Goal: Task Accomplishment & Management: Complete application form

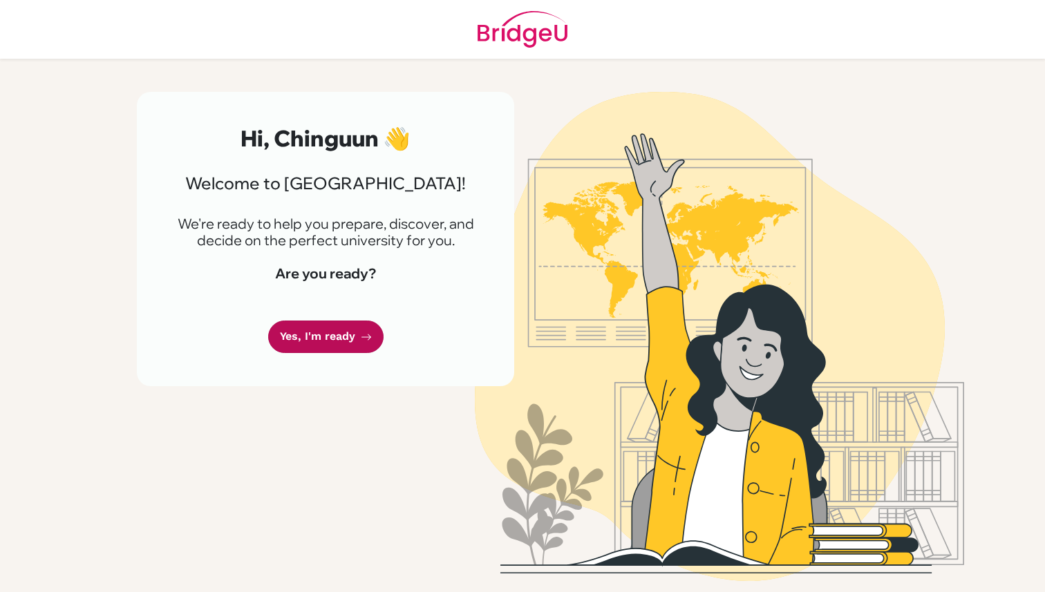
click at [335, 338] on link "Yes, I'm ready" at bounding box center [325, 337] width 115 height 32
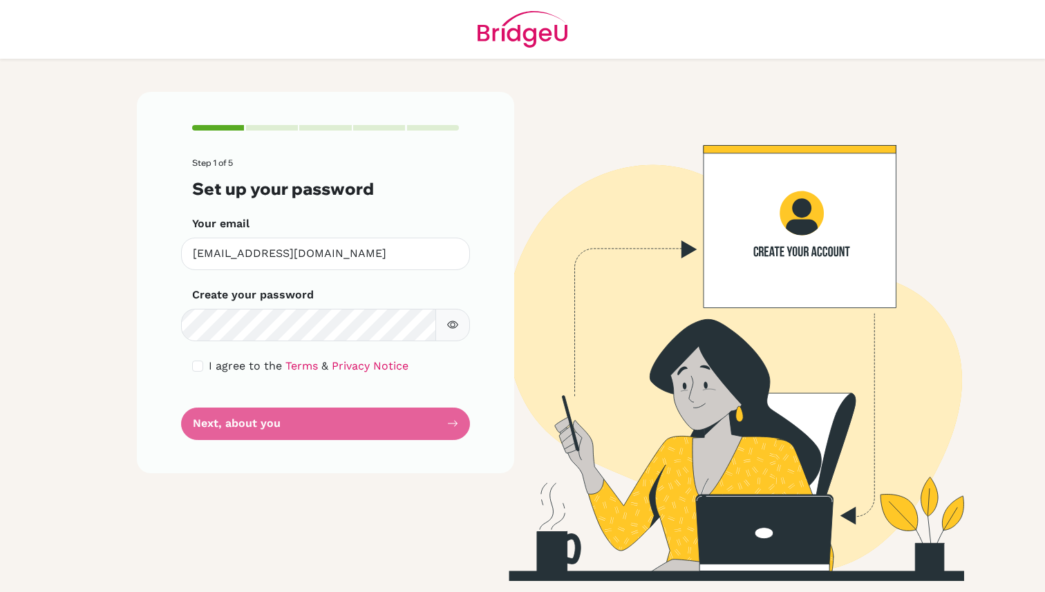
click at [442, 326] on button "button" at bounding box center [452, 325] width 35 height 32
click at [451, 326] on icon "button" at bounding box center [452, 325] width 5 height 5
click at [200, 368] on input "checkbox" at bounding box center [197, 366] width 11 height 11
checkbox input "true"
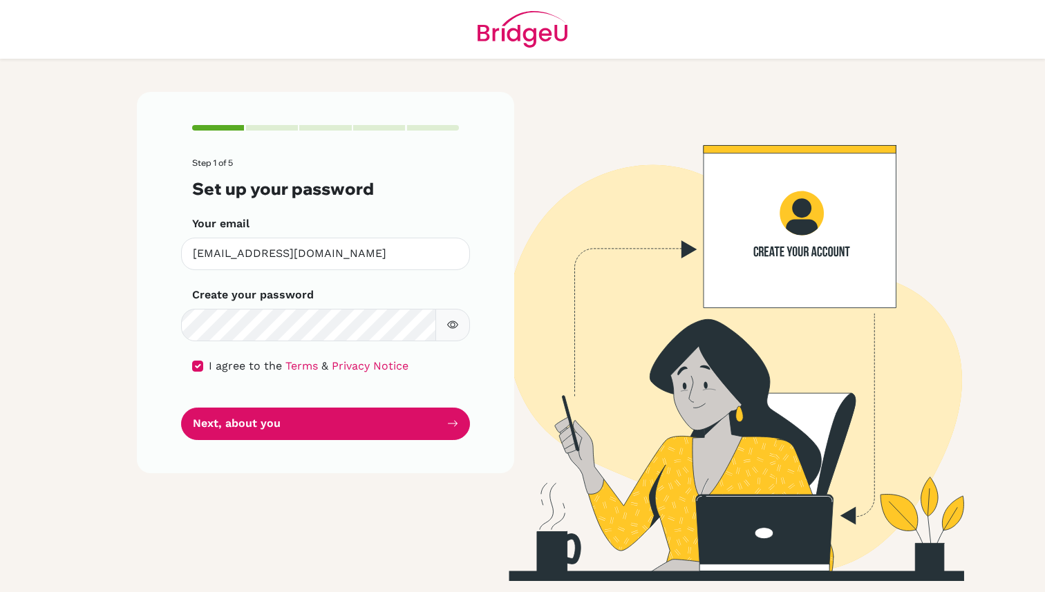
click at [258, 402] on form "Step 1 of 5 Set up your password Your email [EMAIL_ADDRESS][DOMAIN_NAME] Invali…" at bounding box center [325, 298] width 267 height 281
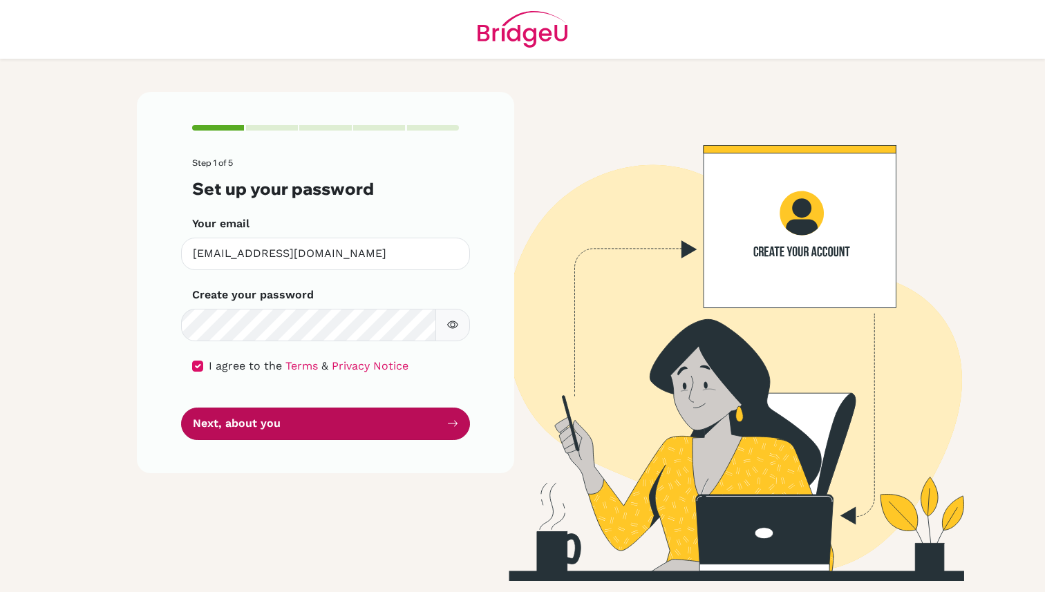
click at [262, 417] on button "Next, about you" at bounding box center [325, 424] width 289 height 32
